Goal: Complete application form

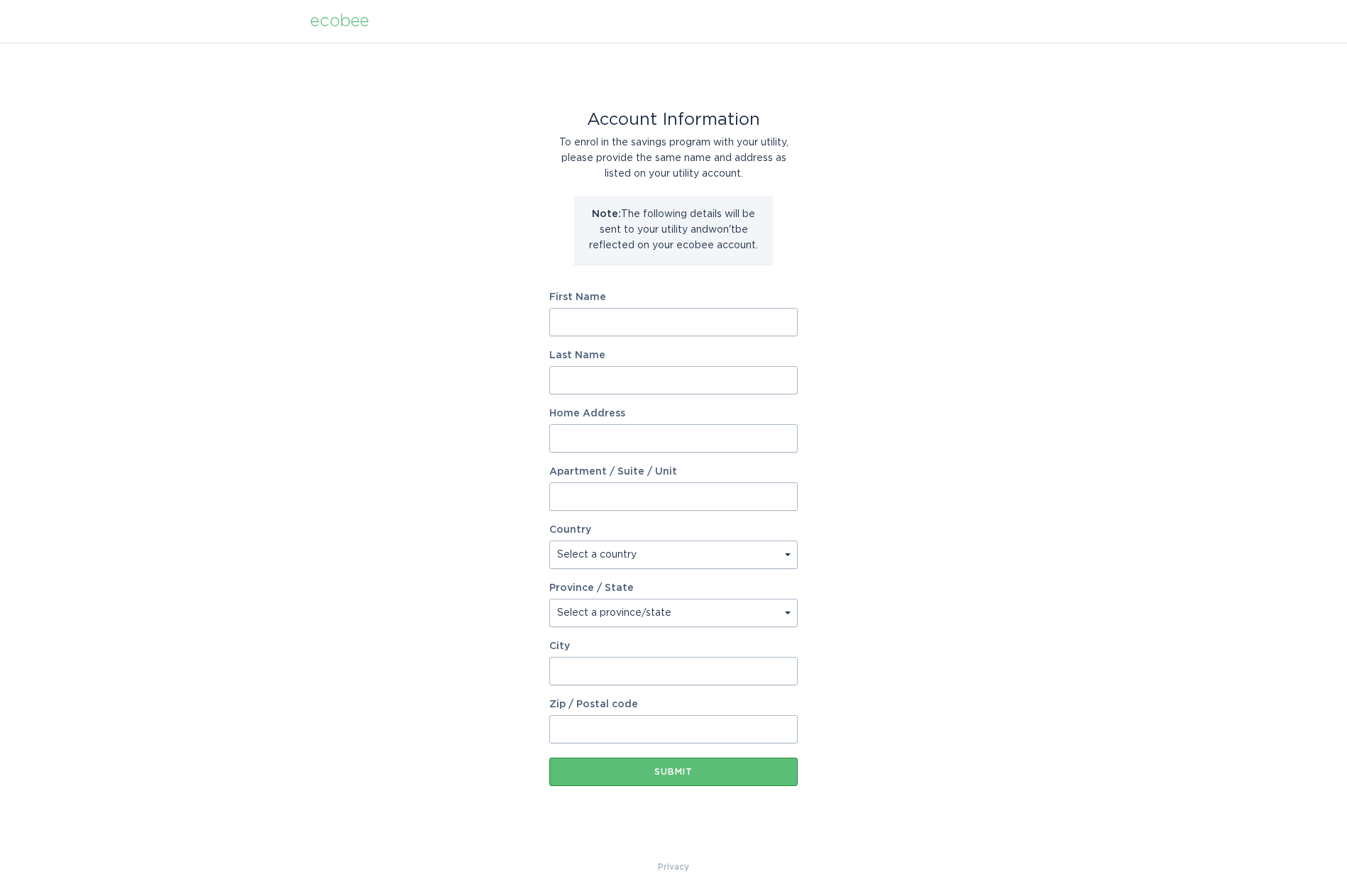
click at [650, 320] on input "First Name" at bounding box center [673, 321] width 248 height 28
type input "[PERSON_NAME]"
drag, startPoint x: 639, startPoint y: 377, endPoint x: 639, endPoint y: 365, distance: 12.0
click at [639, 377] on input "Last Name" at bounding box center [673, 379] width 248 height 28
type input "Le"
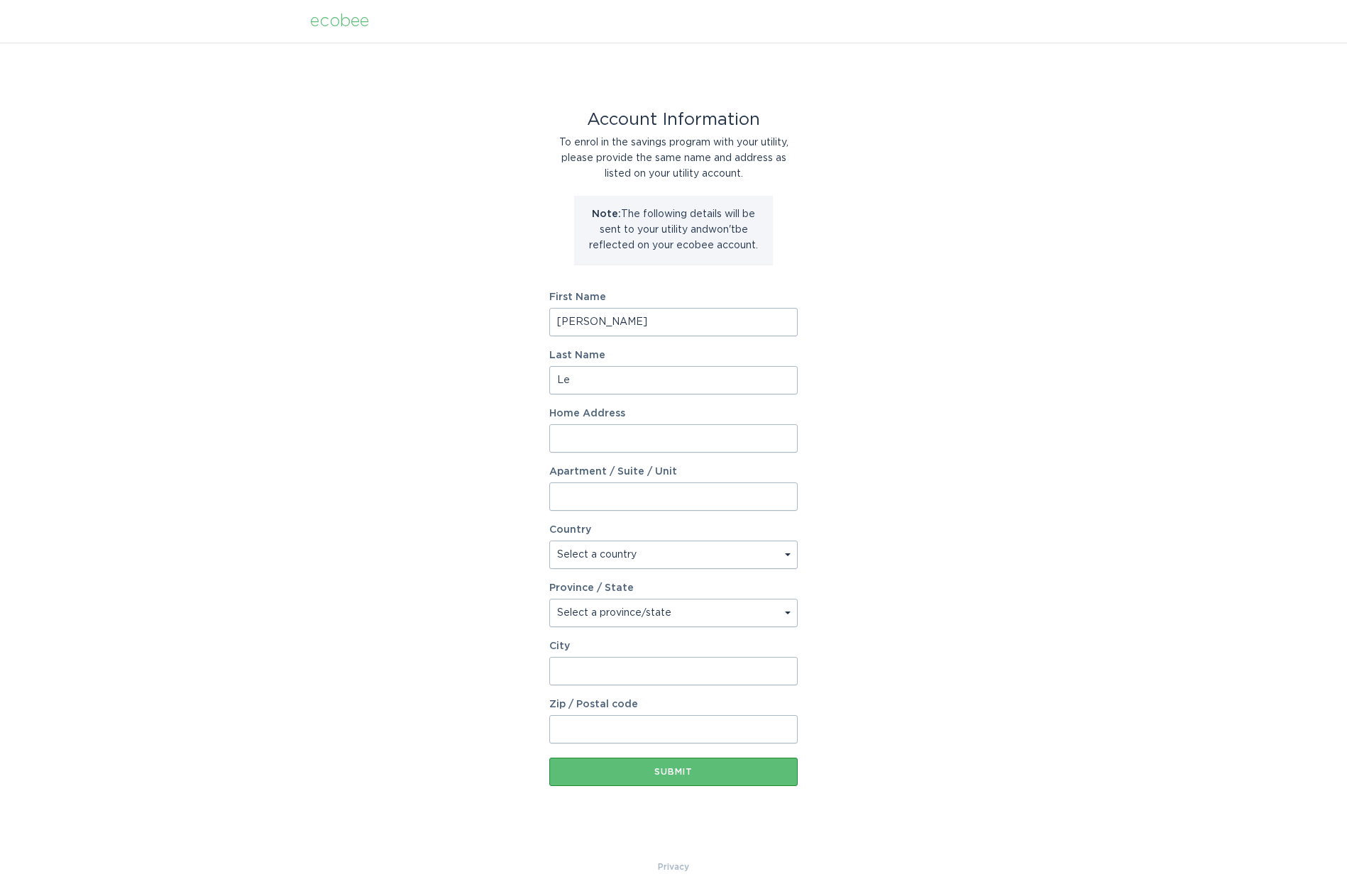
click at [605, 437] on input "Home Address" at bounding box center [673, 438] width 248 height 28
type input "15531 SUNBURST LN"
select select "US"
type input "[GEOGRAPHIC_DATA]"
type input "92647"
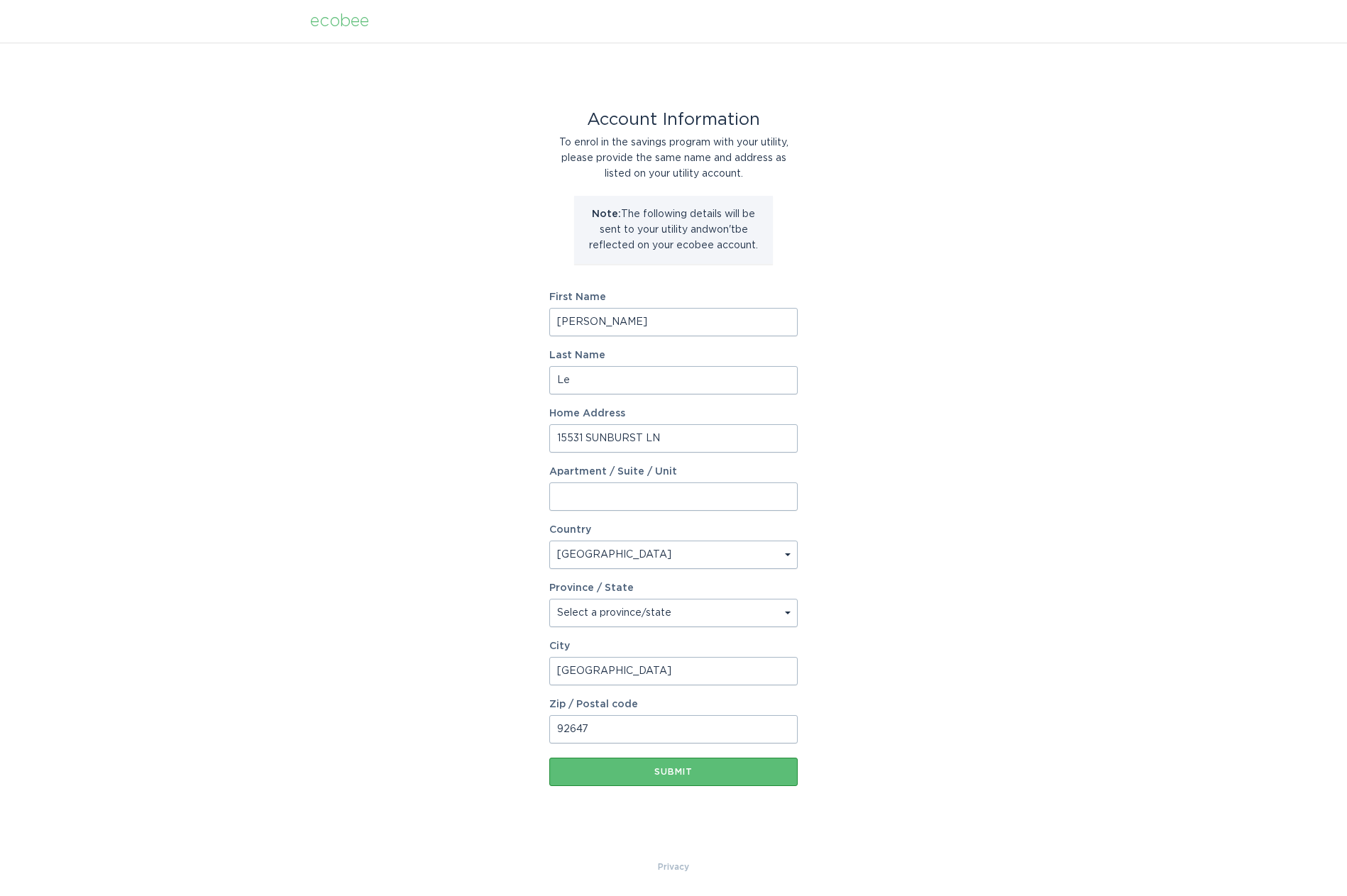
select select "CA"
click at [651, 768] on div "Submit" at bounding box center [673, 771] width 234 height 8
